Goal: Information Seeking & Learning: Learn about a topic

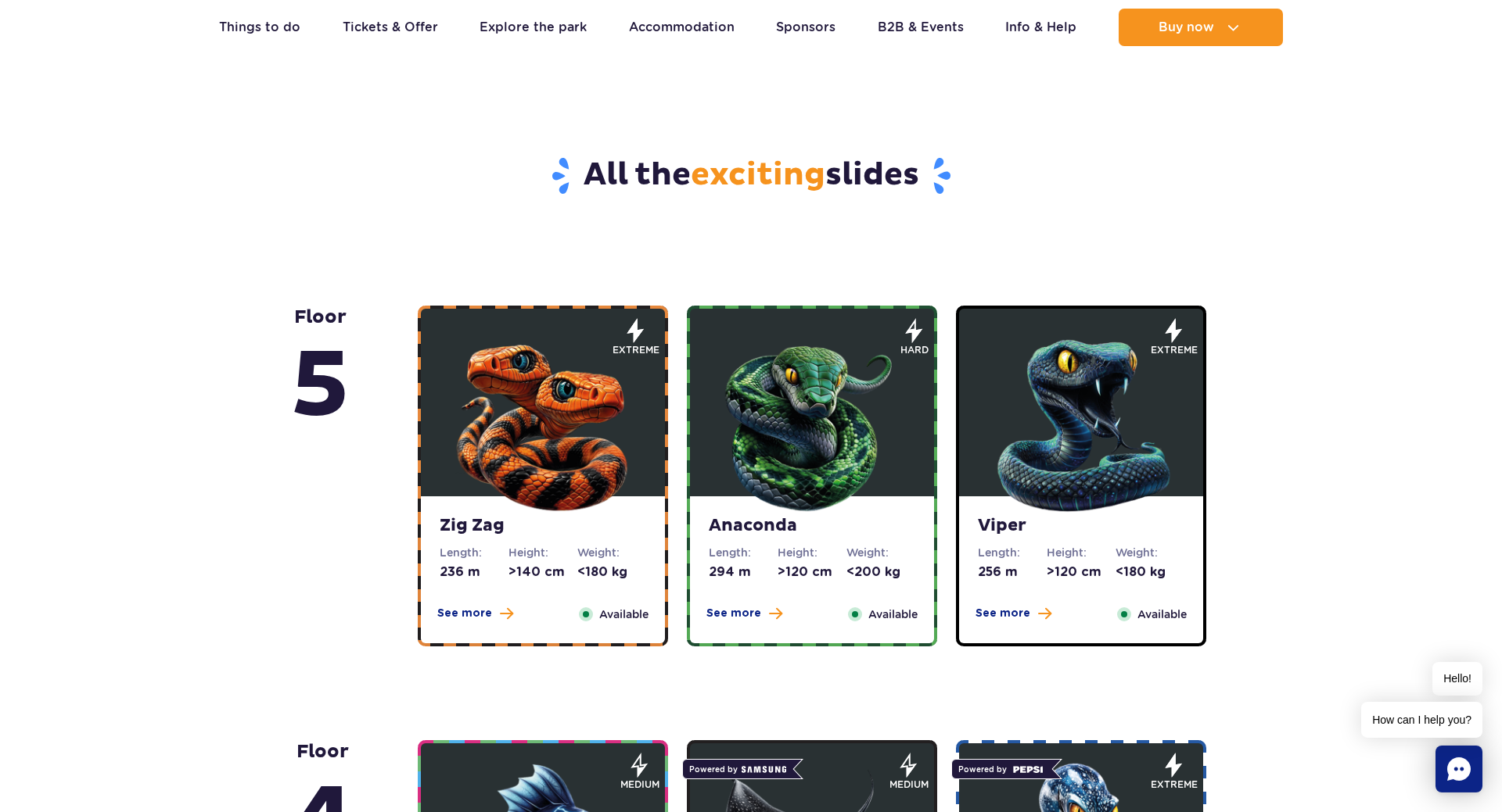
scroll to position [798, 0]
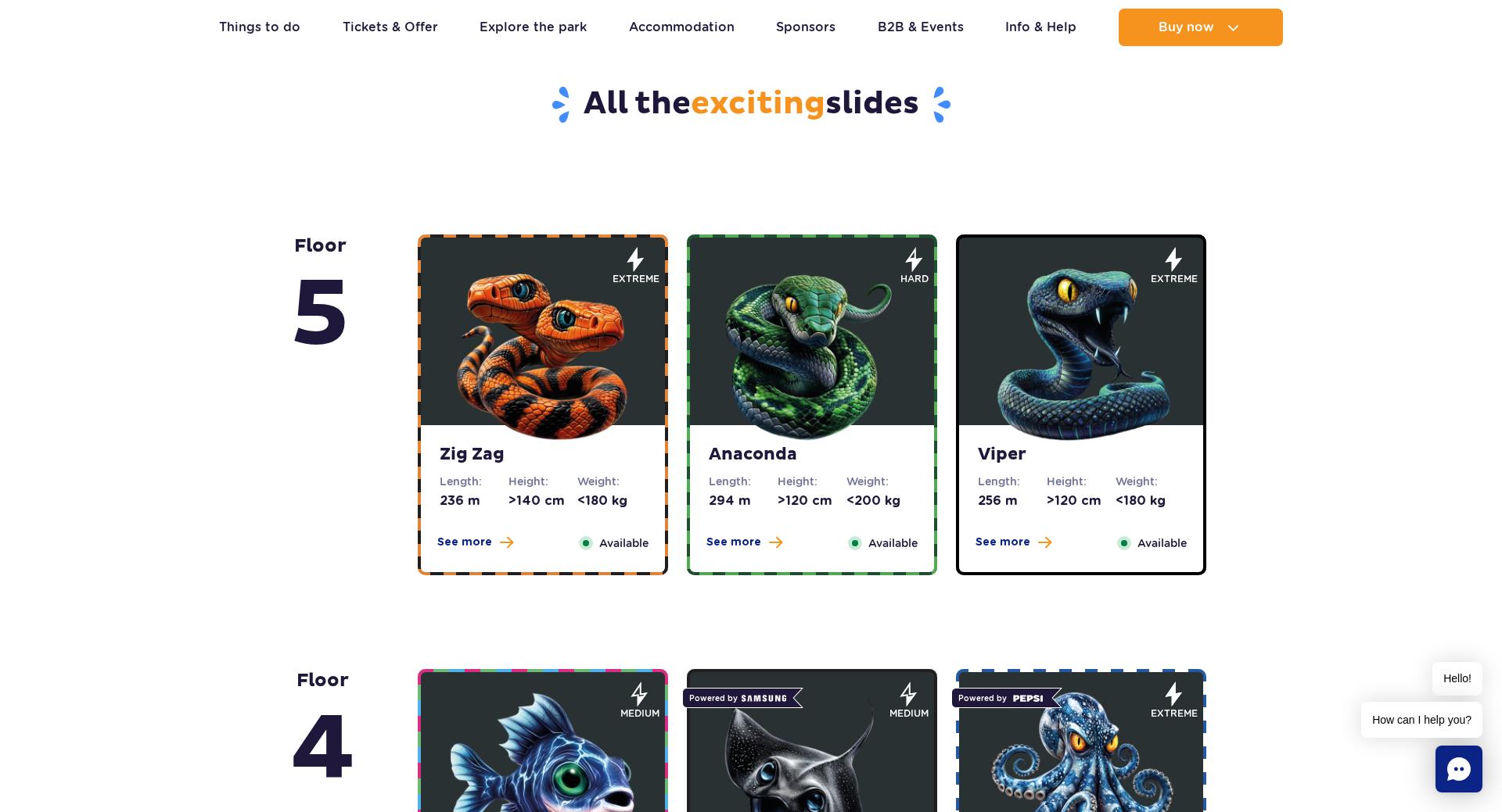
click at [529, 321] on img at bounding box center [543, 351] width 188 height 188
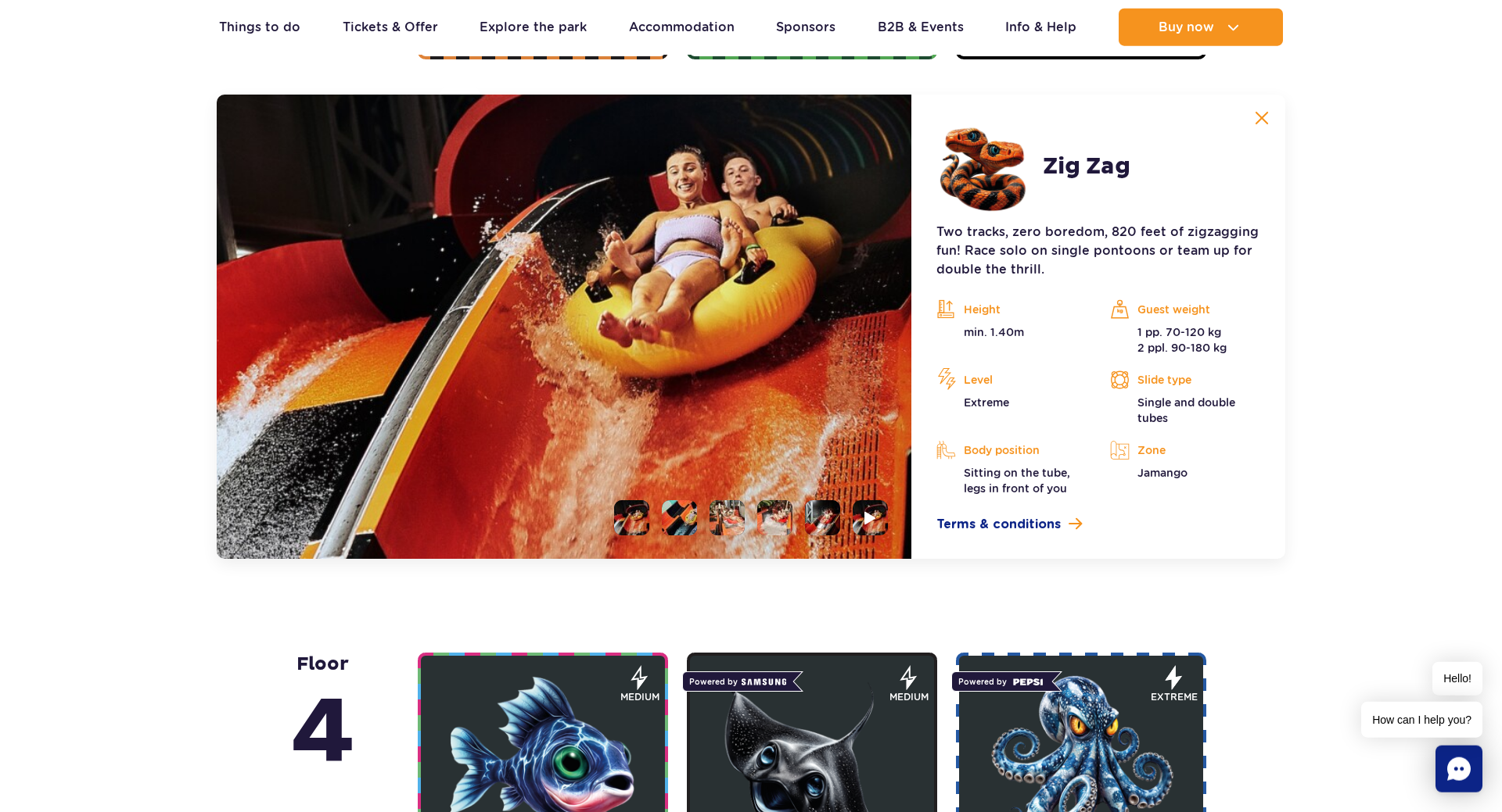
scroll to position [1314, 0]
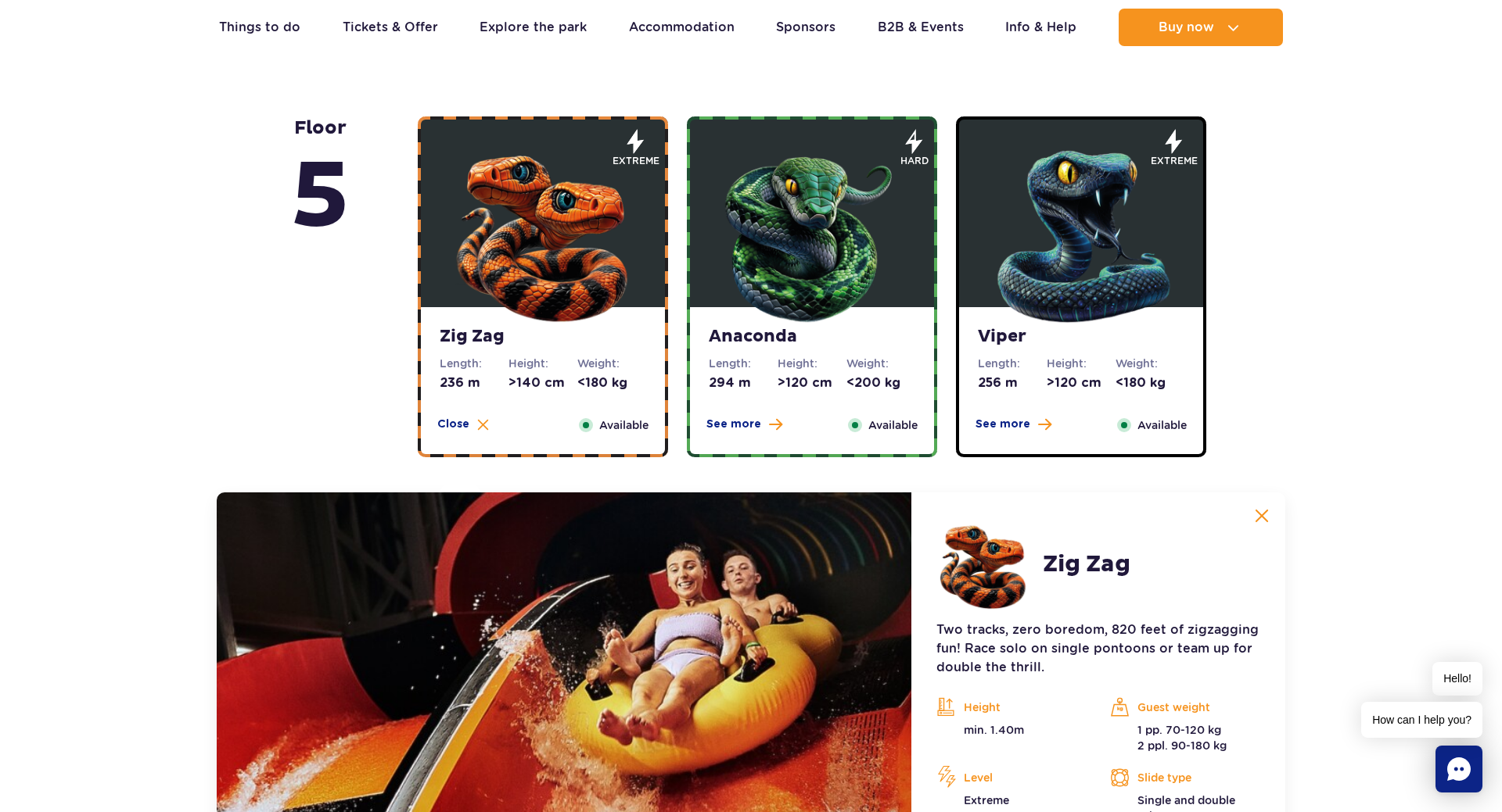
click at [793, 315] on img at bounding box center [812, 232] width 188 height 188
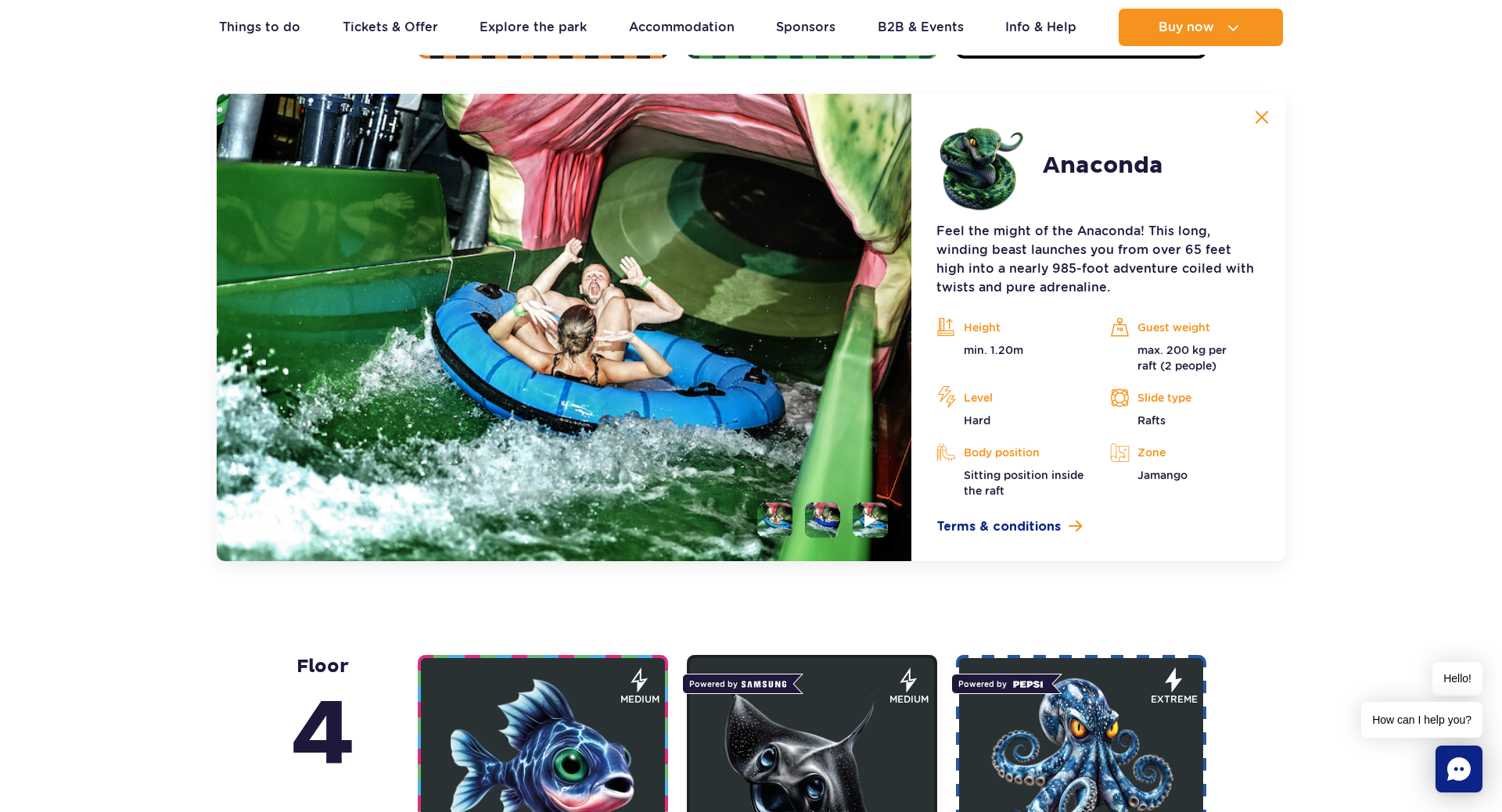
click at [819, 510] on li at bounding box center [822, 521] width 36 height 36
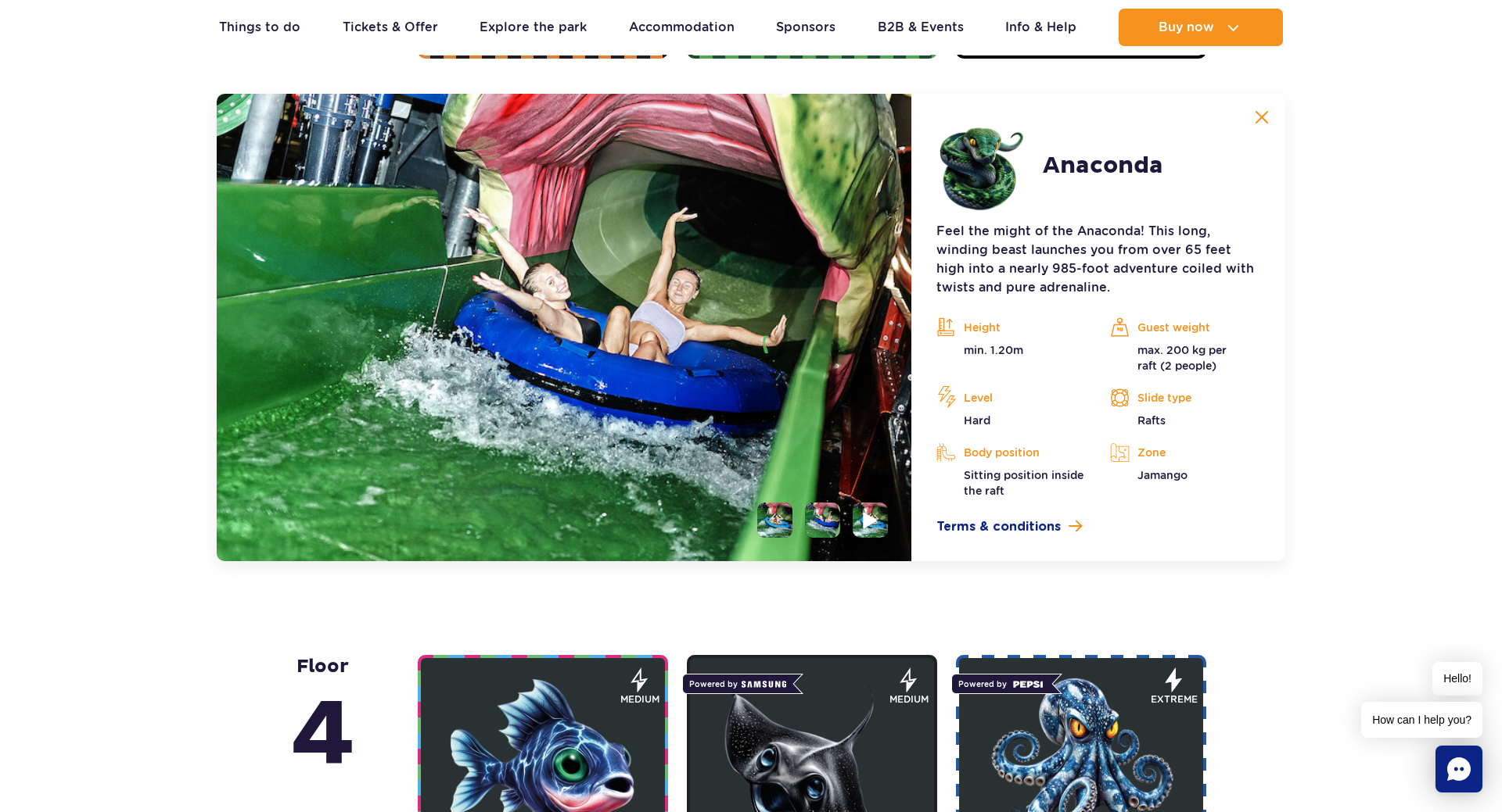
click at [875, 514] on img at bounding box center [869, 520] width 15 height 18
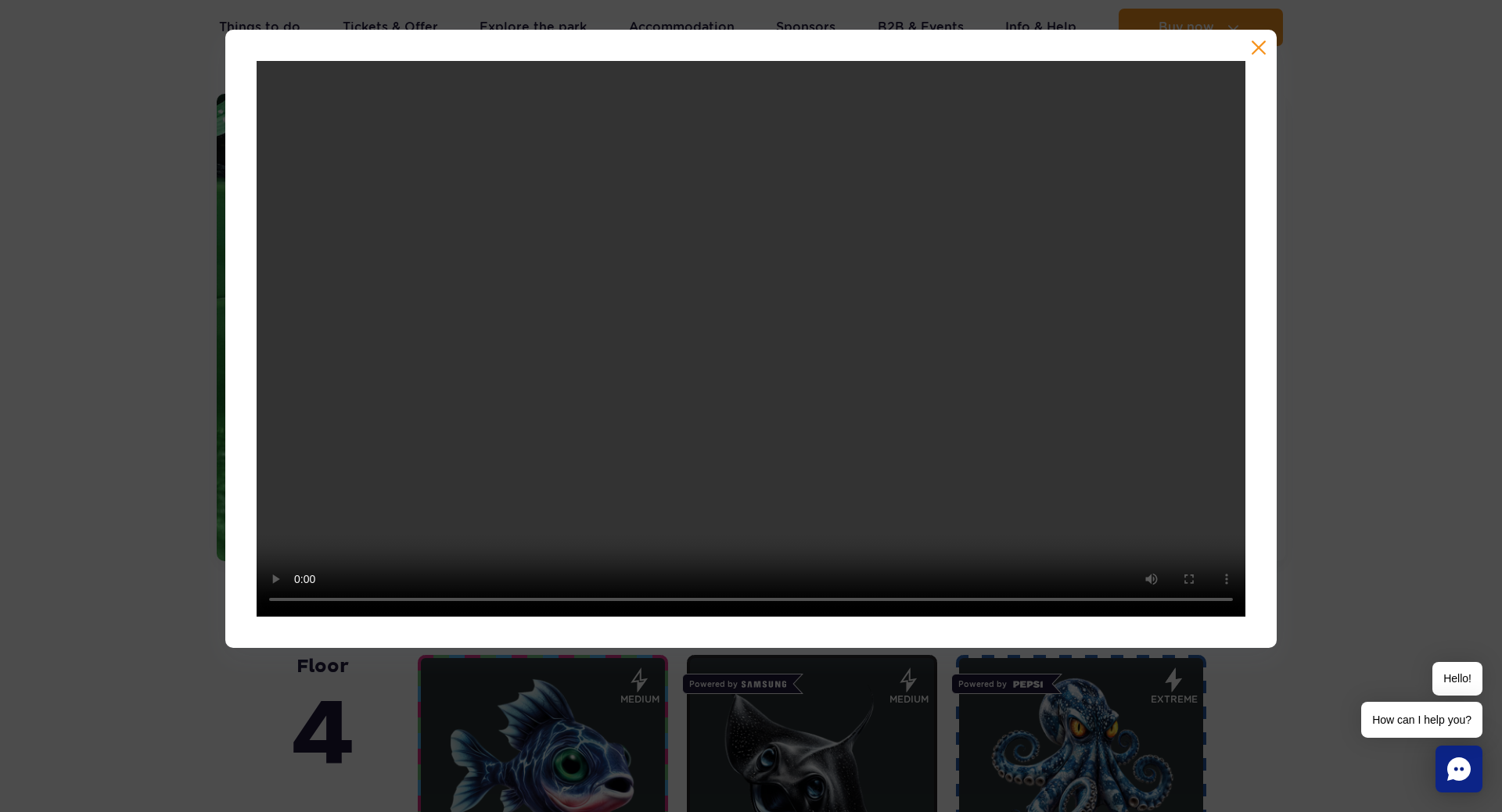
click at [73, 375] on div at bounding box center [751, 338] width 1502 height 619
click at [1254, 43] on button "button" at bounding box center [1259, 48] width 16 height 16
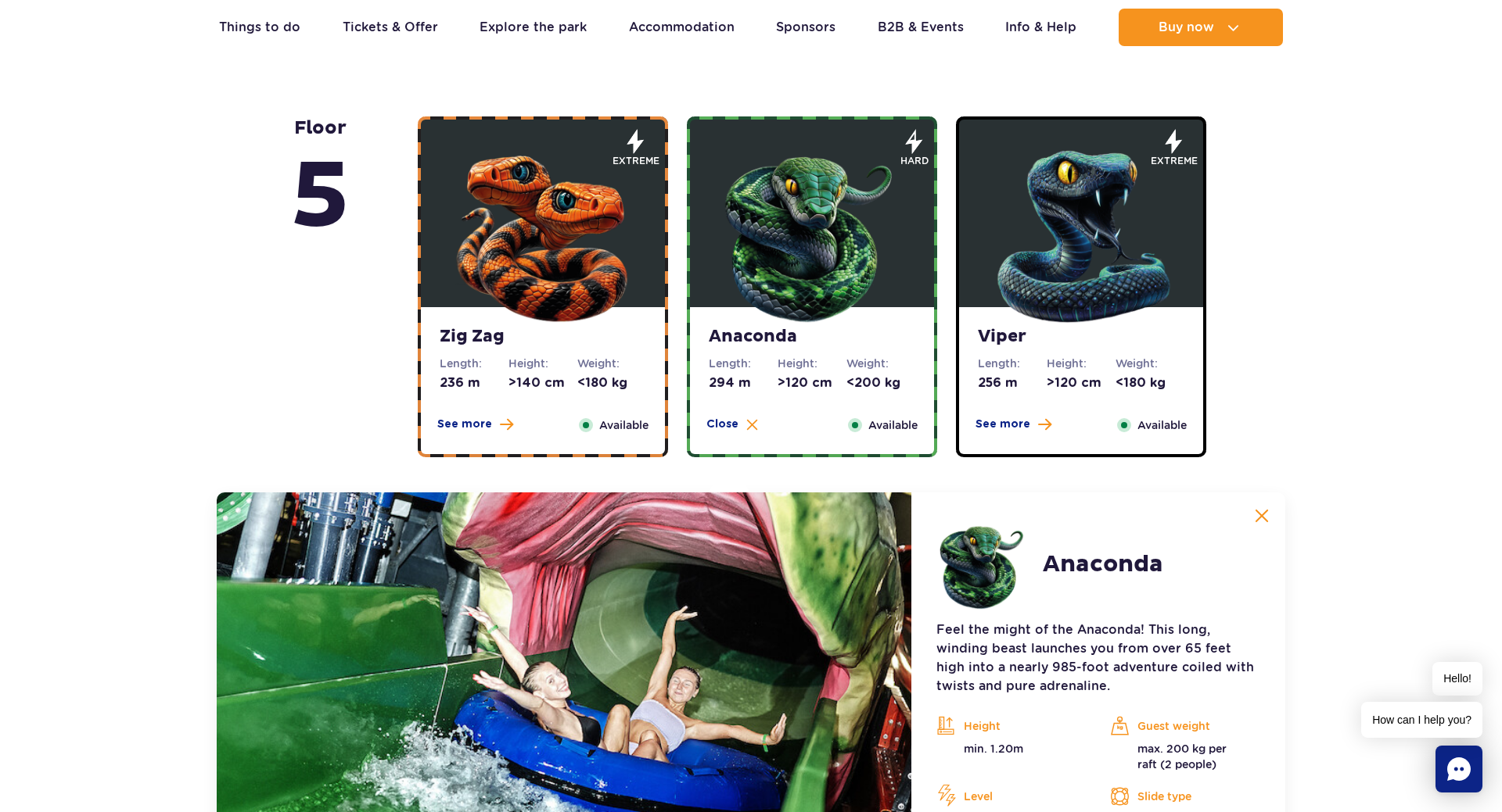
click at [1040, 329] on strong "Viper" at bounding box center [1082, 337] width 207 height 22
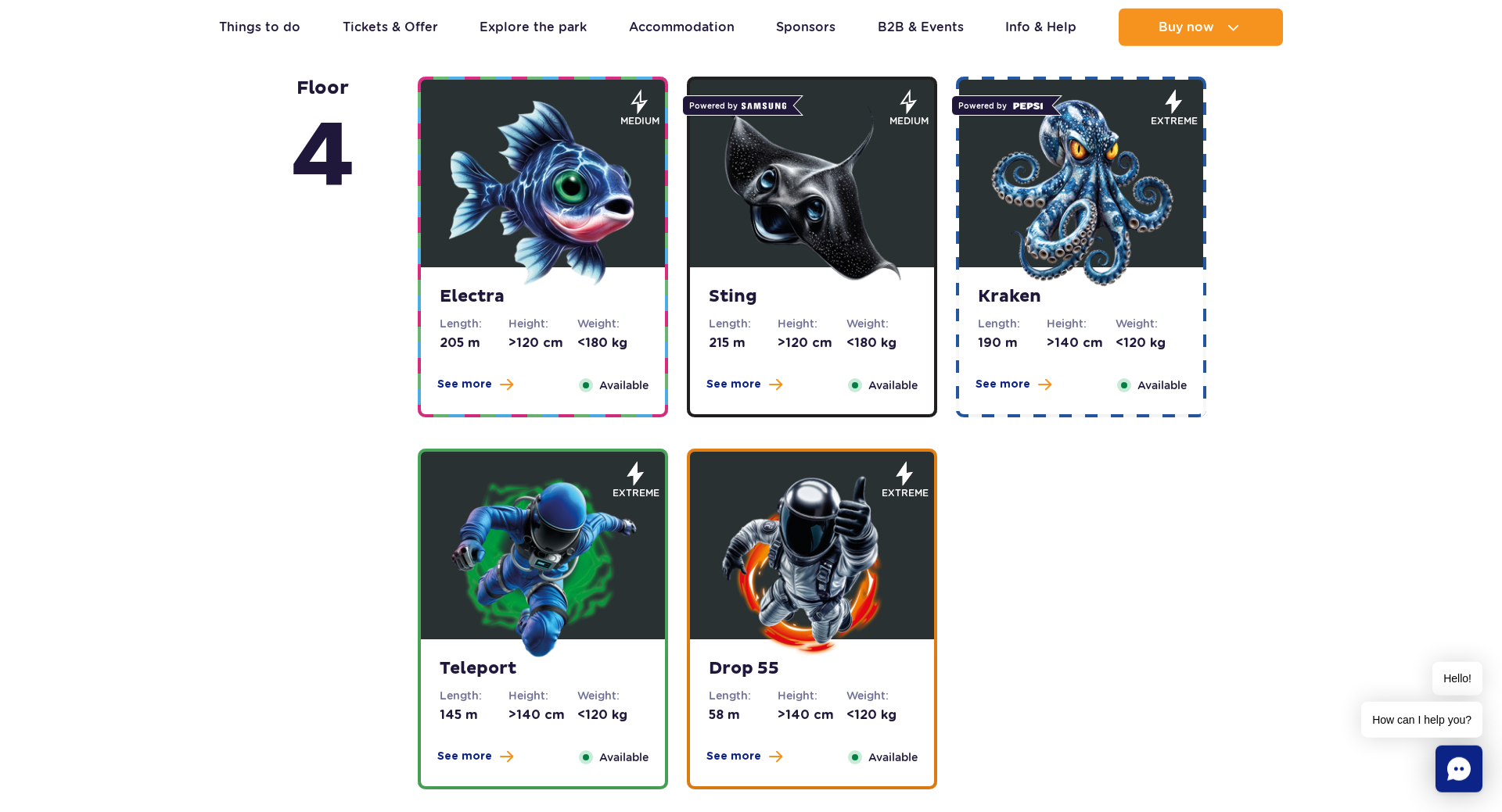
scroll to position [2032, 0]
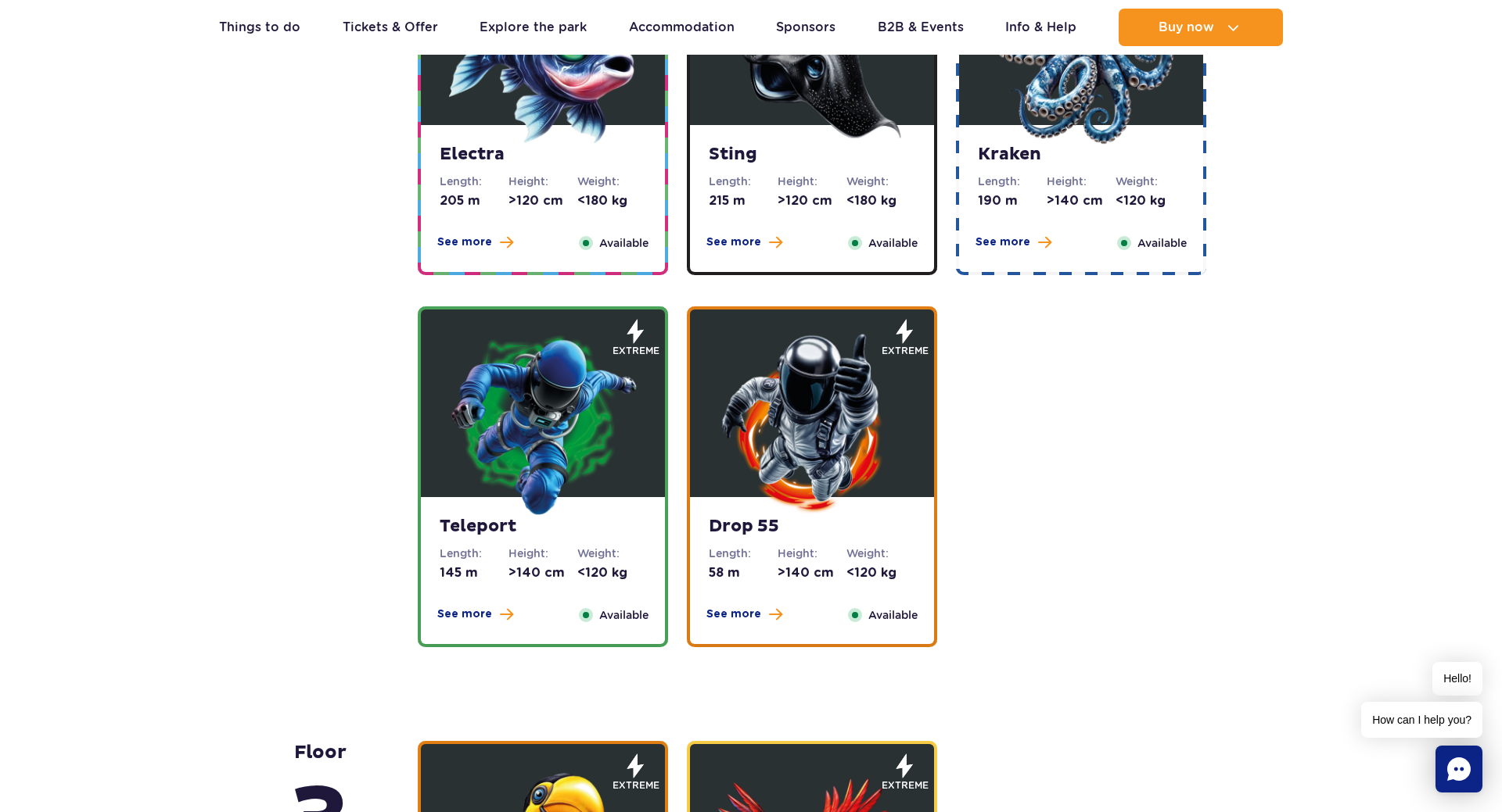
click at [1067, 133] on img at bounding box center [1081, 51] width 188 height 188
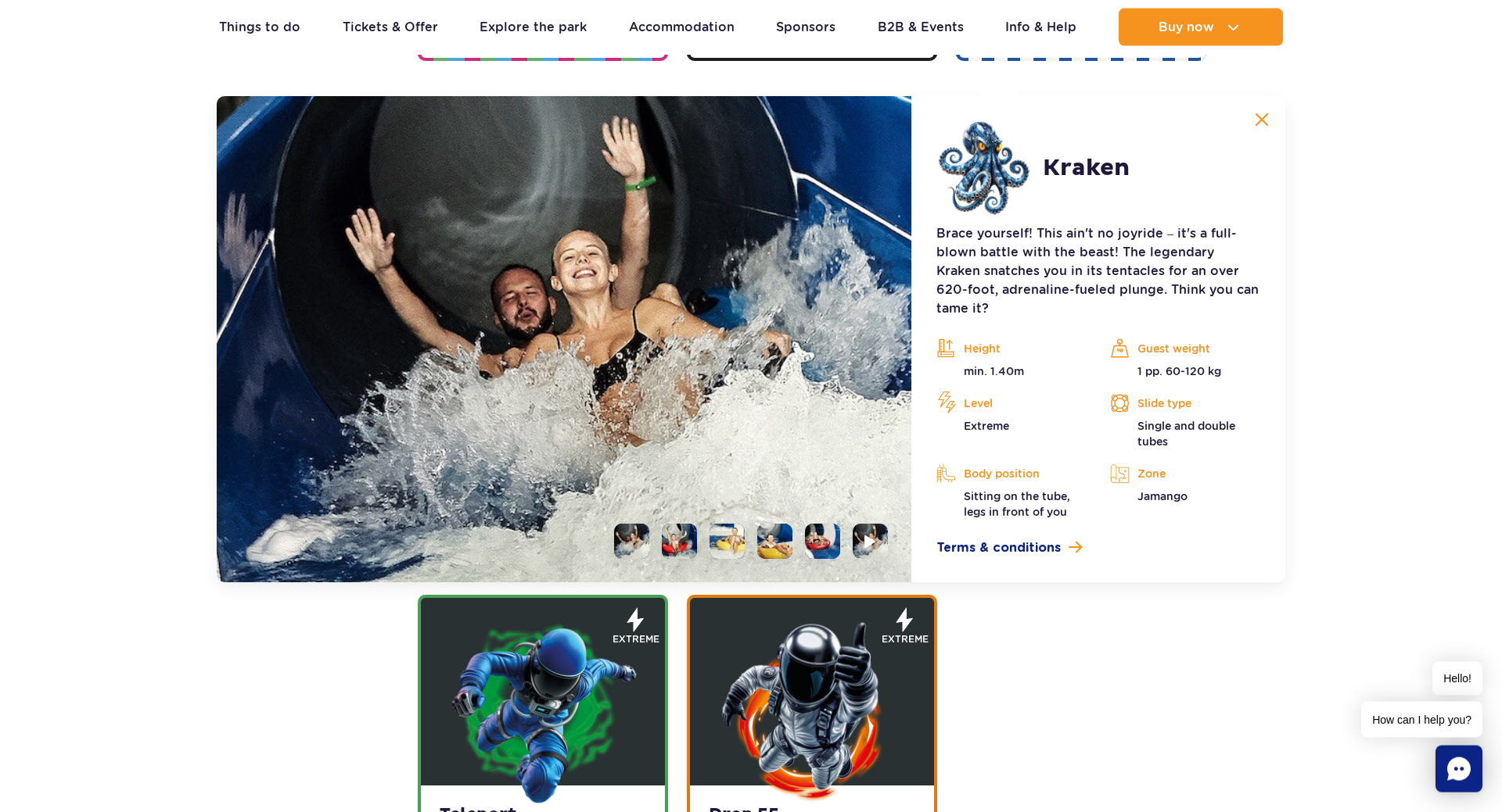
scroll to position [1749, 0]
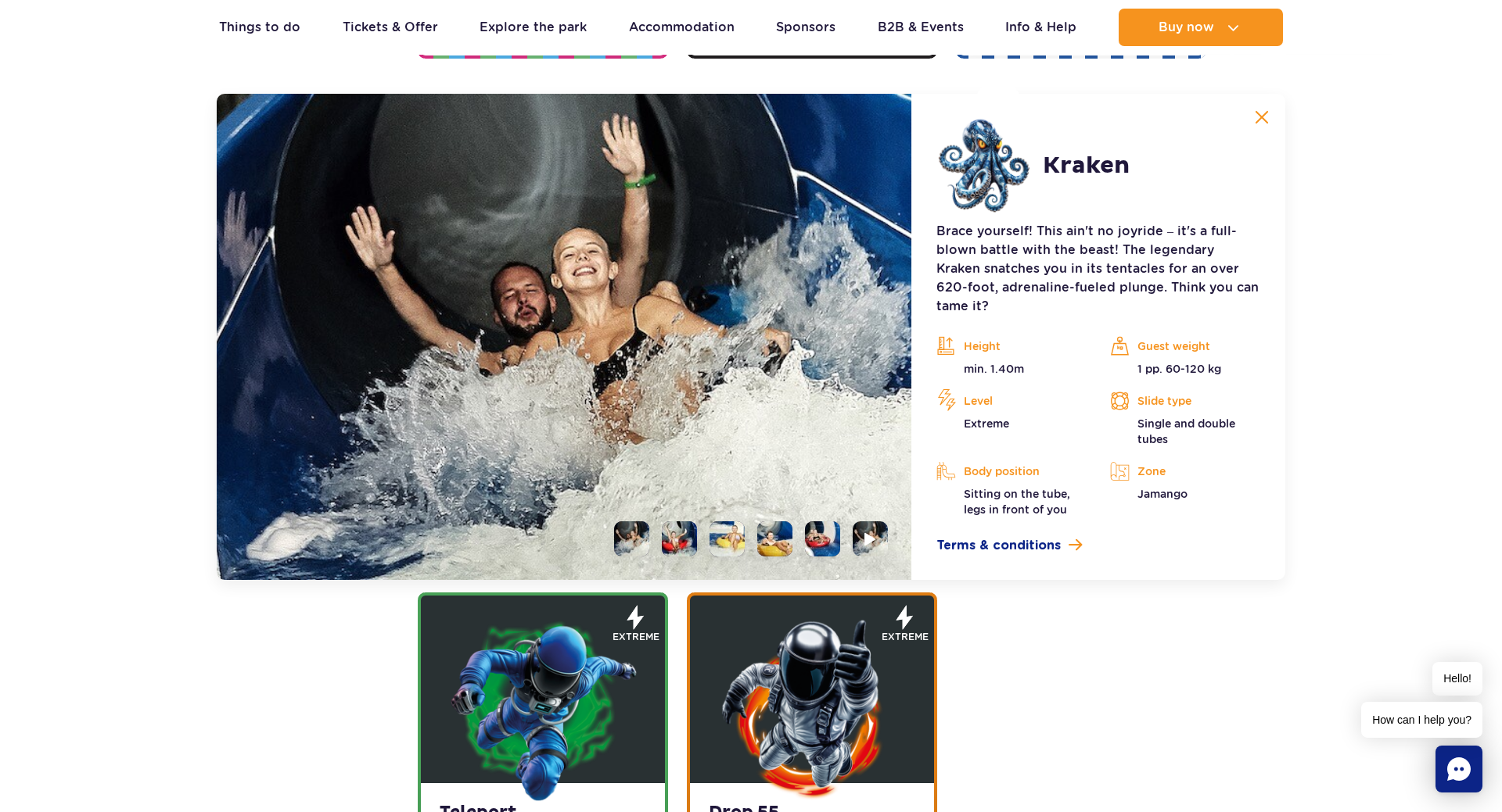
click at [673, 522] on li at bounding box center [680, 540] width 36 height 36
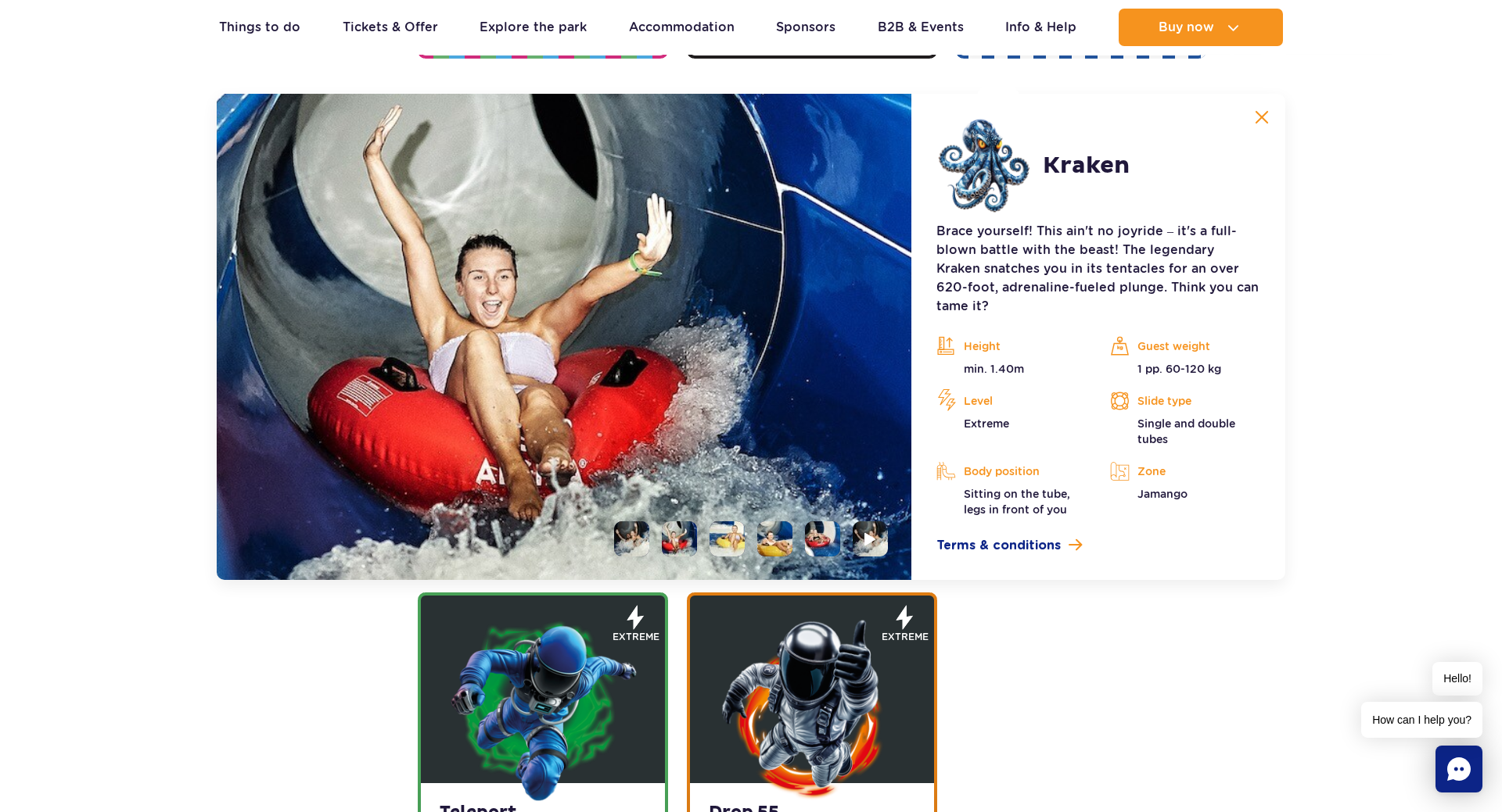
click at [718, 522] on li at bounding box center [727, 540] width 36 height 36
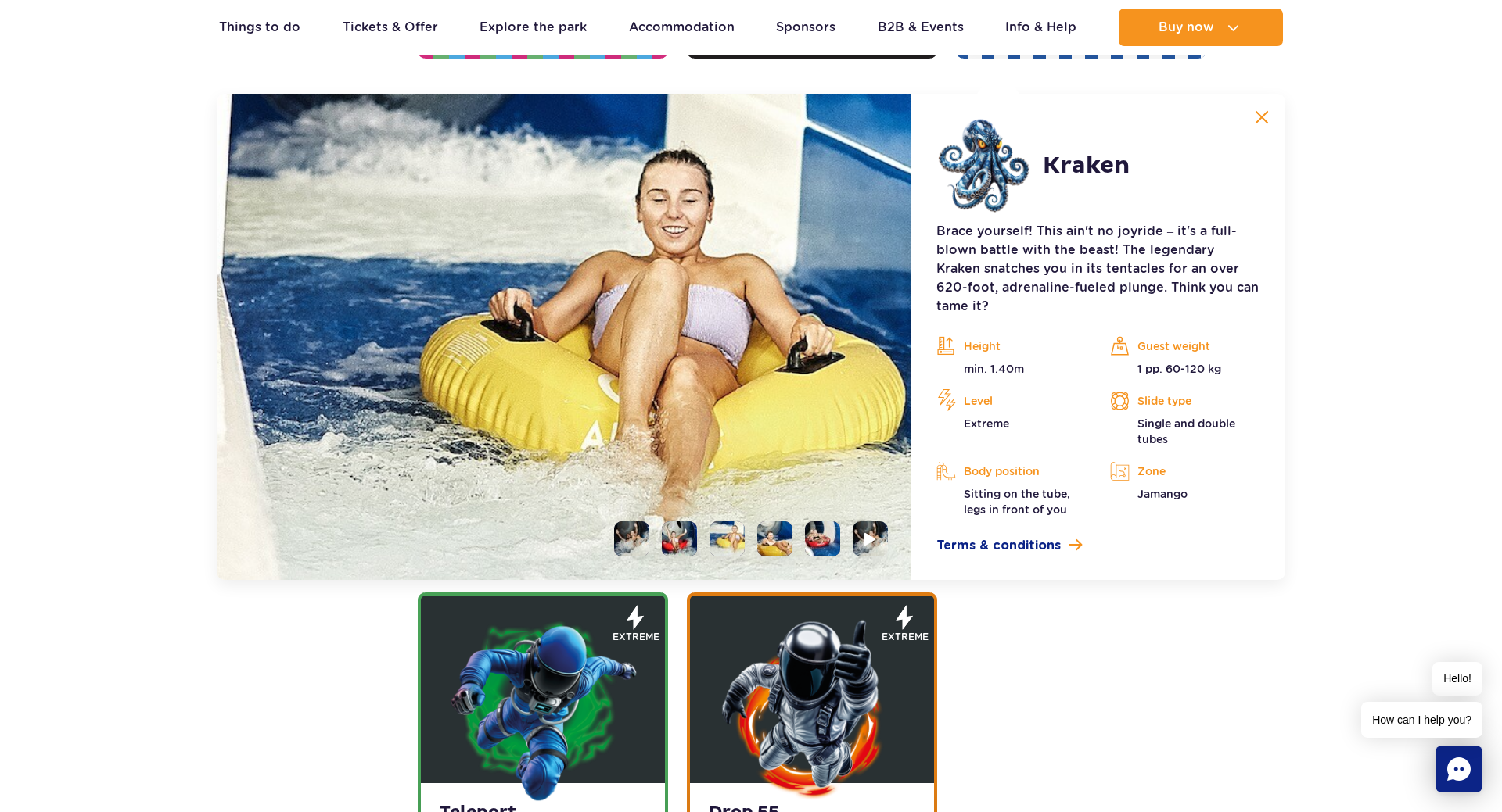
click at [779, 522] on li at bounding box center [775, 540] width 36 height 36
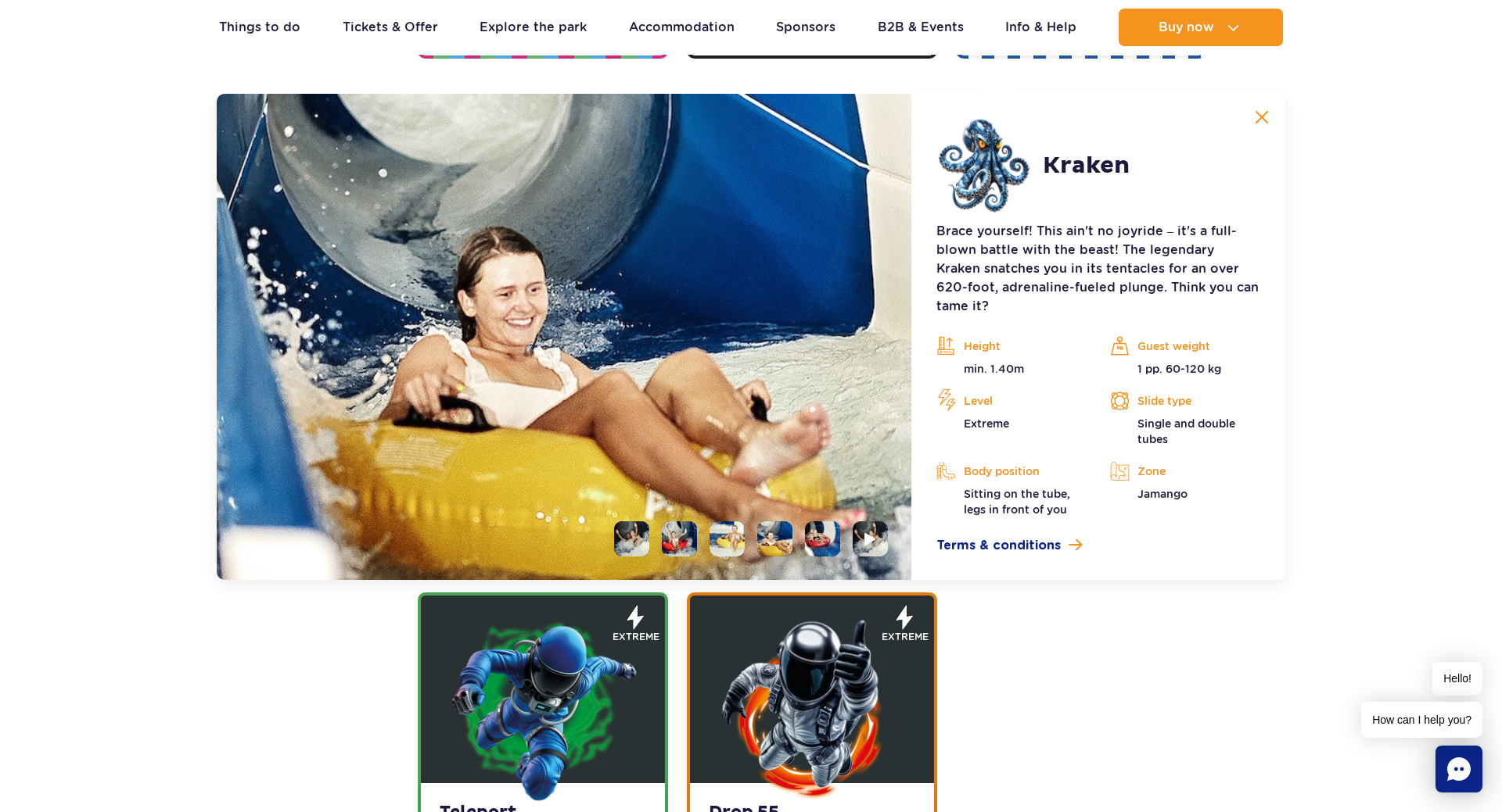
click at [706, 243] on img at bounding box center [564, 337] width 695 height 486
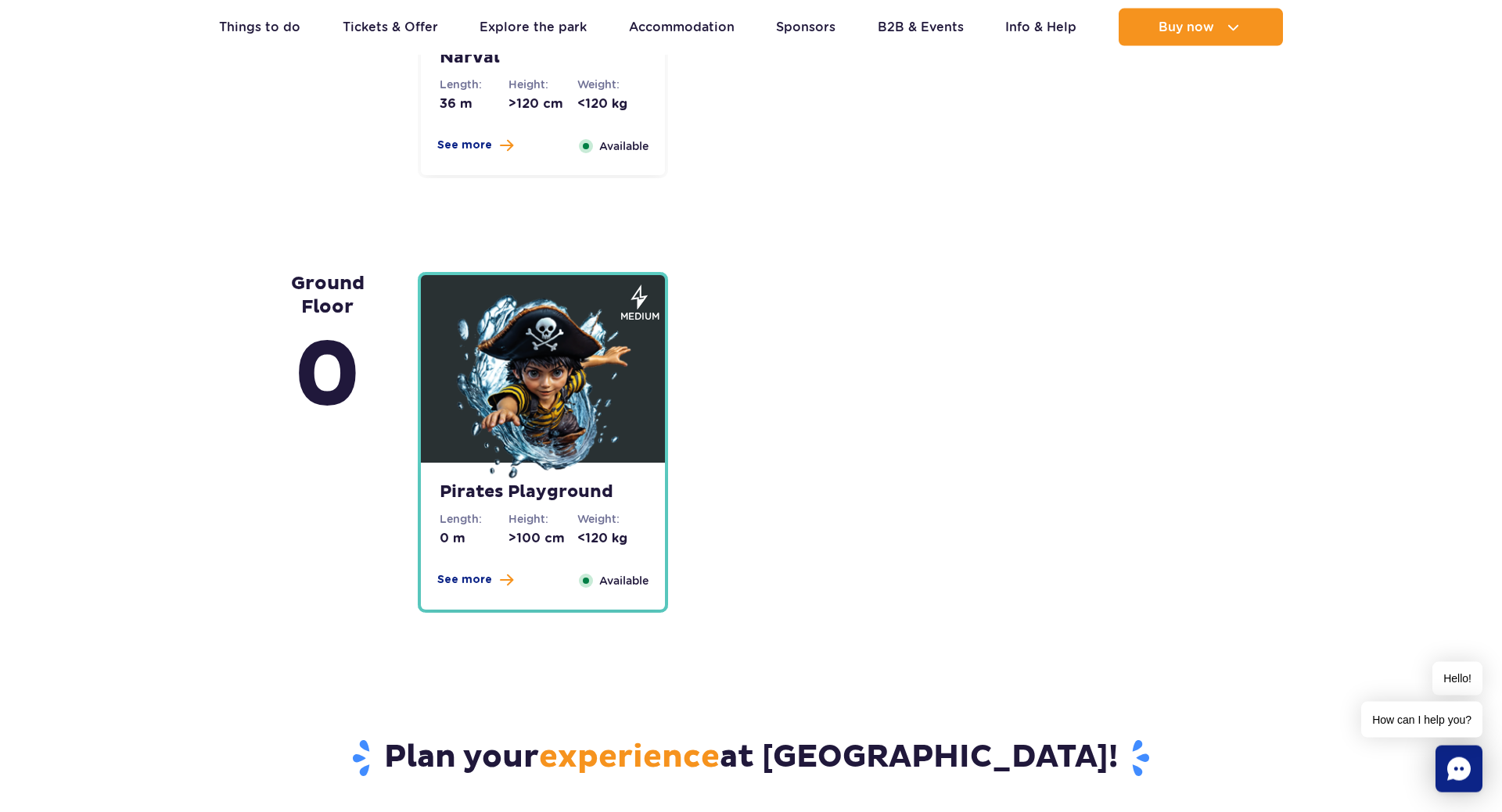
scroll to position [4300, 0]
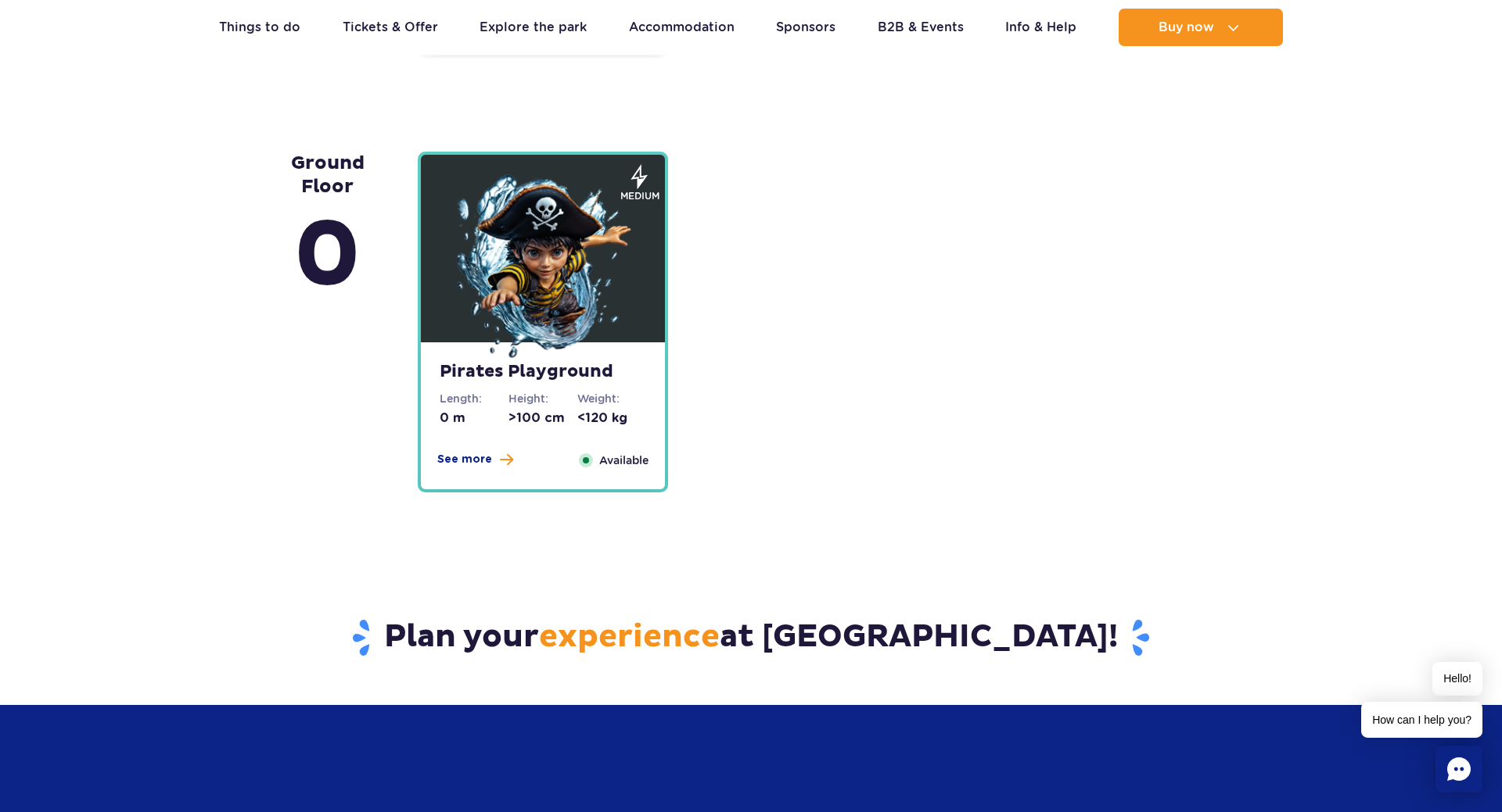
click at [509, 303] on img at bounding box center [543, 268] width 188 height 188
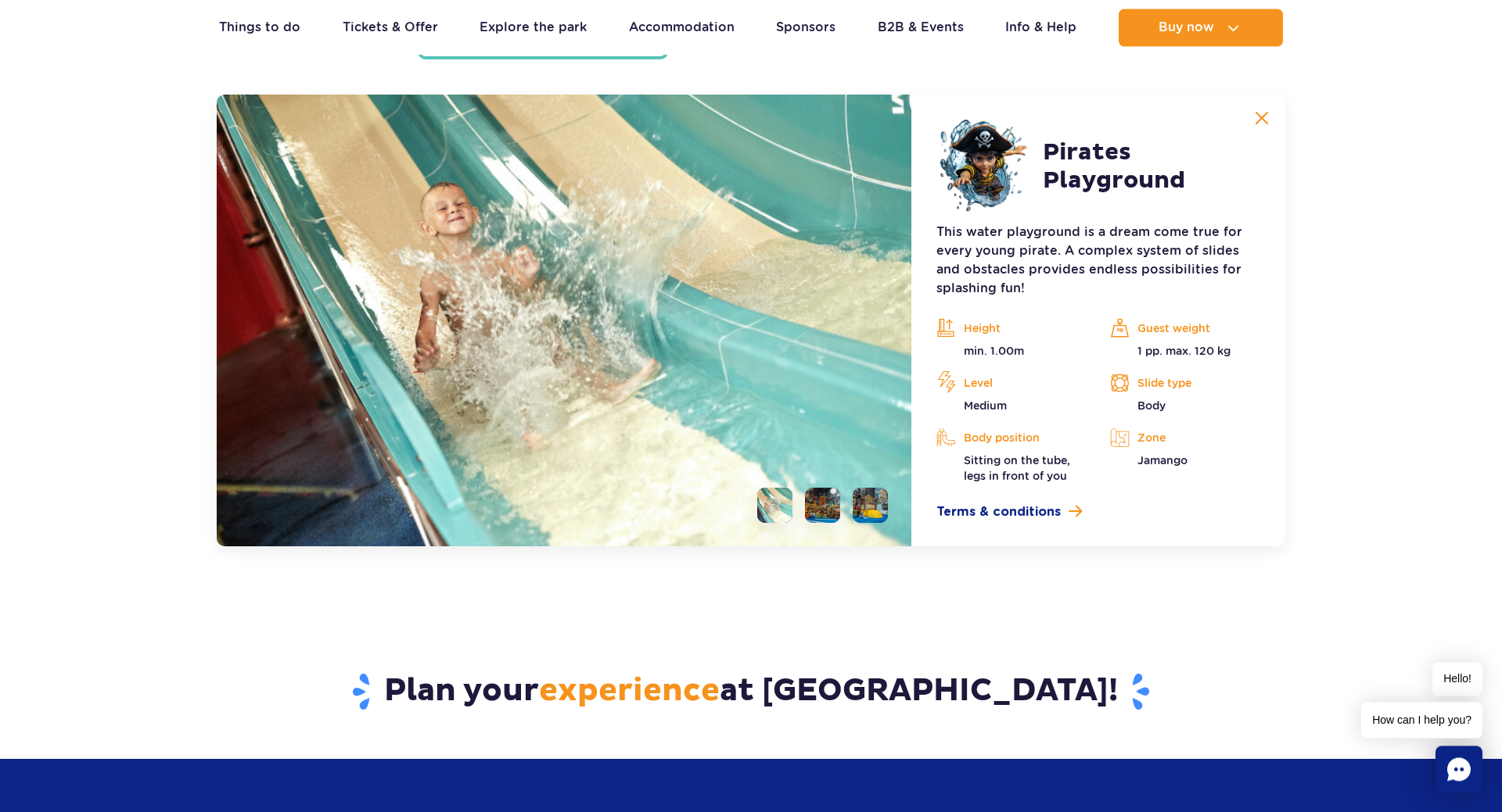
scroll to position [4232, 0]
